Goal: Information Seeking & Learning: Find specific page/section

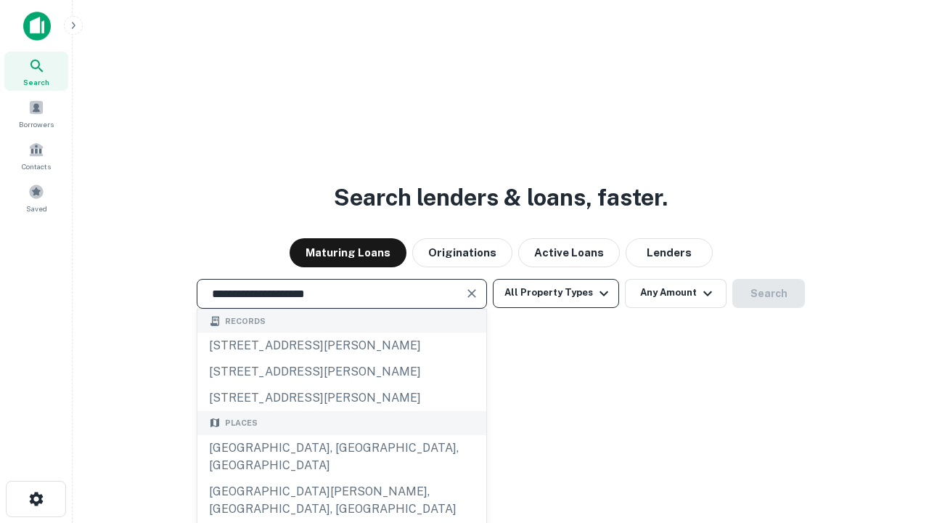
type input "**********"
click at [556, 293] on button "All Property Types" at bounding box center [556, 293] width 126 height 29
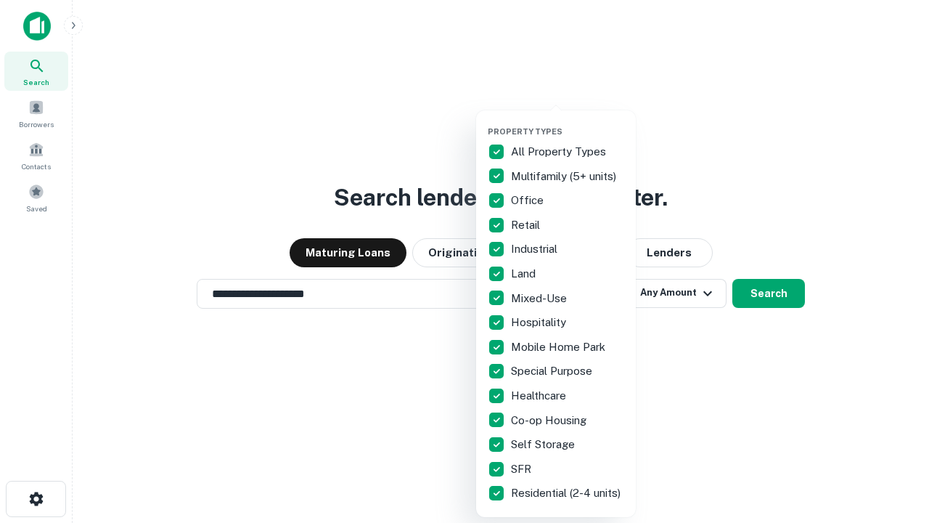
click at [568, 122] on button "button" at bounding box center [568, 122] width 160 height 1
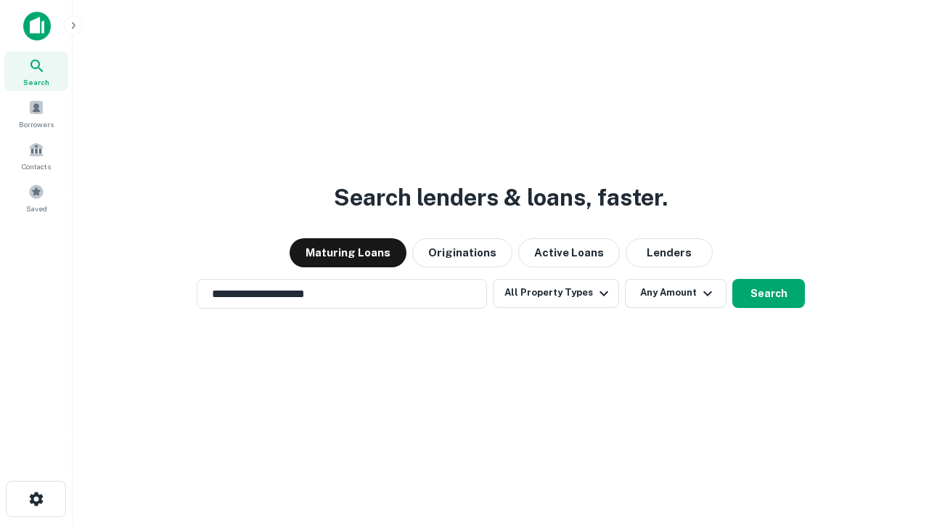
scroll to position [23, 0]
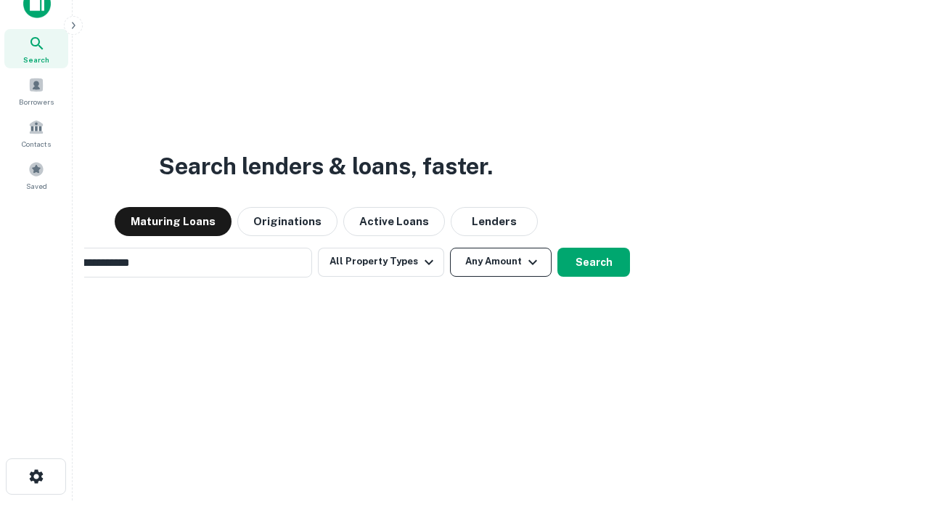
click at [450, 248] on button "Any Amount" at bounding box center [501, 262] width 102 height 29
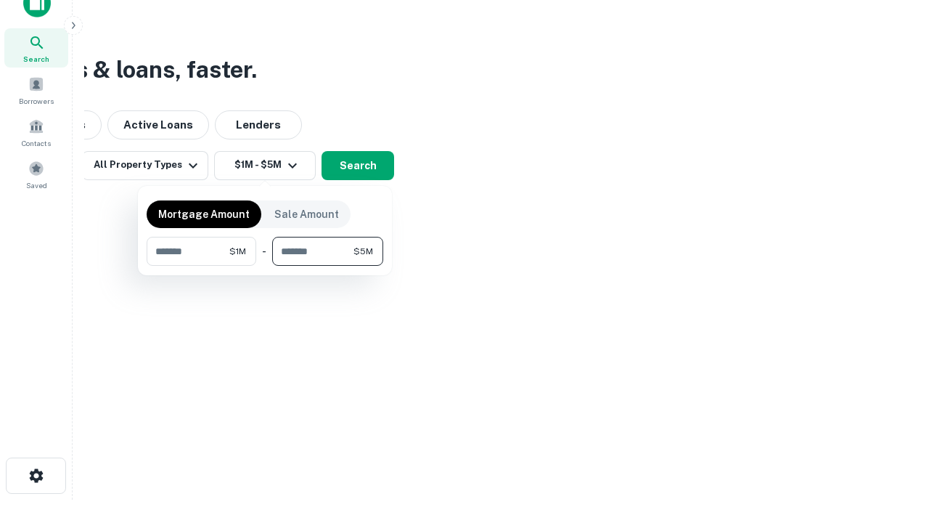
type input "*******"
click at [265, 266] on button "button" at bounding box center [265, 266] width 237 height 1
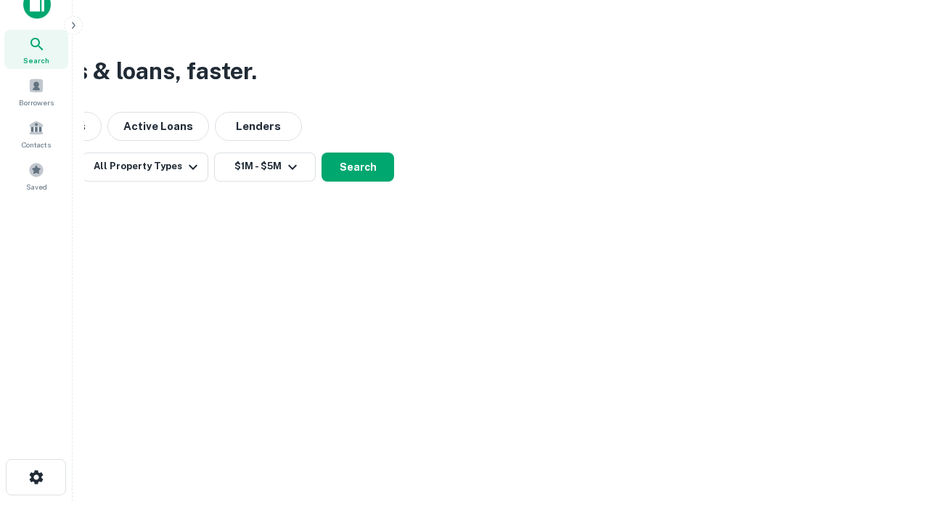
scroll to position [9, 268]
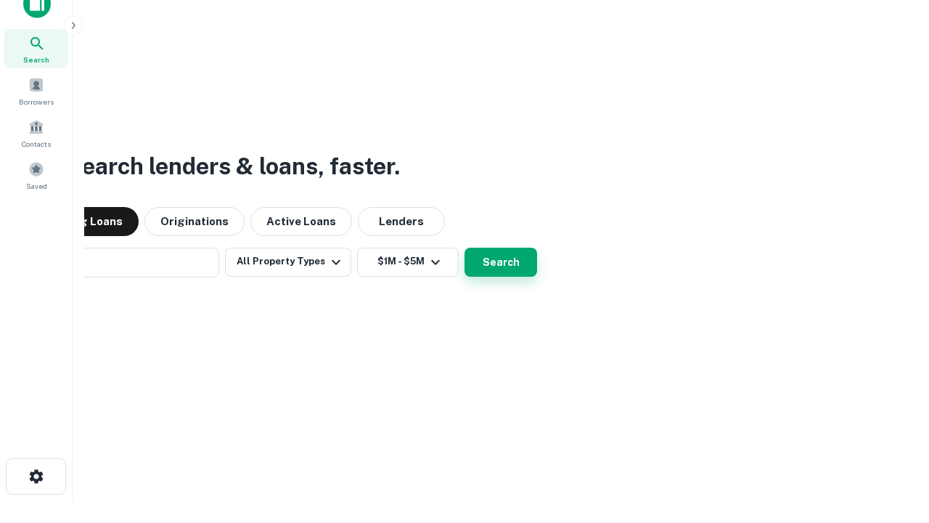
click at [465, 248] on button "Search" at bounding box center [501, 262] width 73 height 29
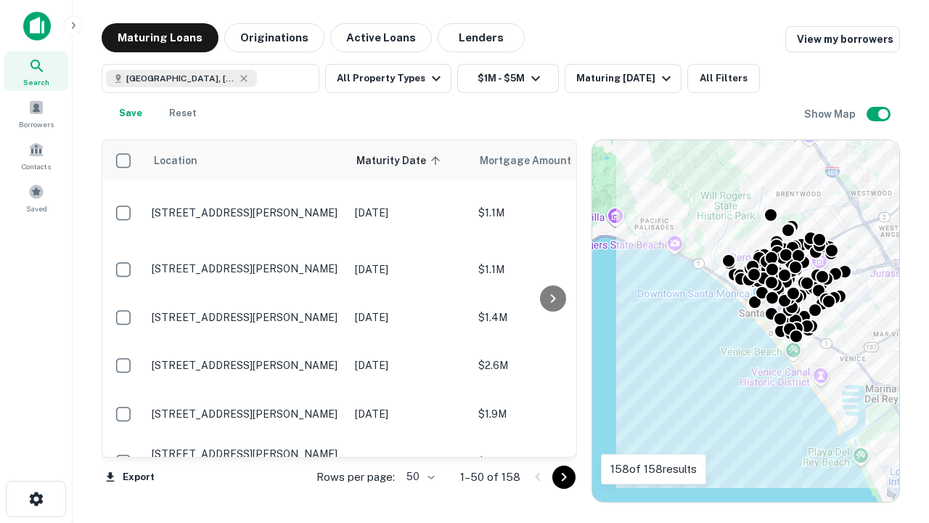
click at [418, 476] on body "Search Borrowers Contacts Saved Maturing Loans Originations Active Loans Lender…" at bounding box center [464, 261] width 929 height 523
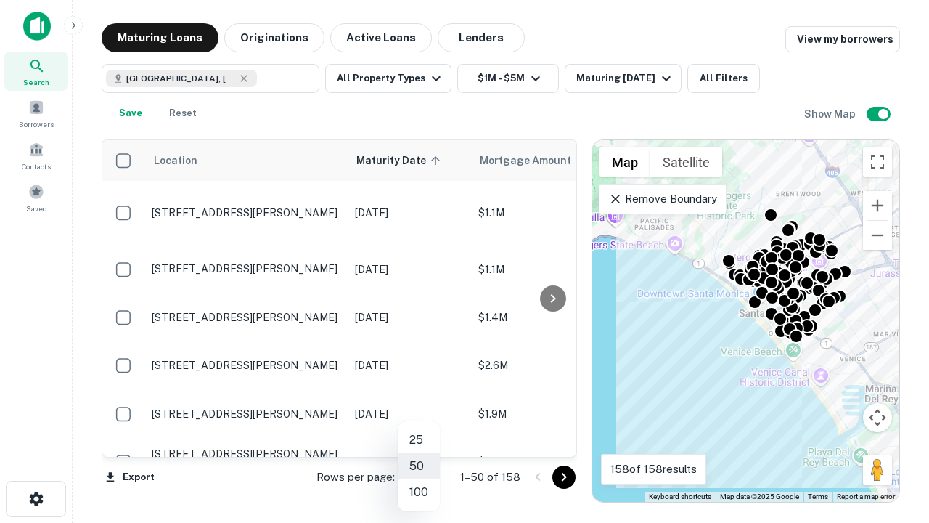
click at [419, 440] on li "25" at bounding box center [419, 440] width 42 height 26
